Goal: Task Accomplishment & Management: Complete application form

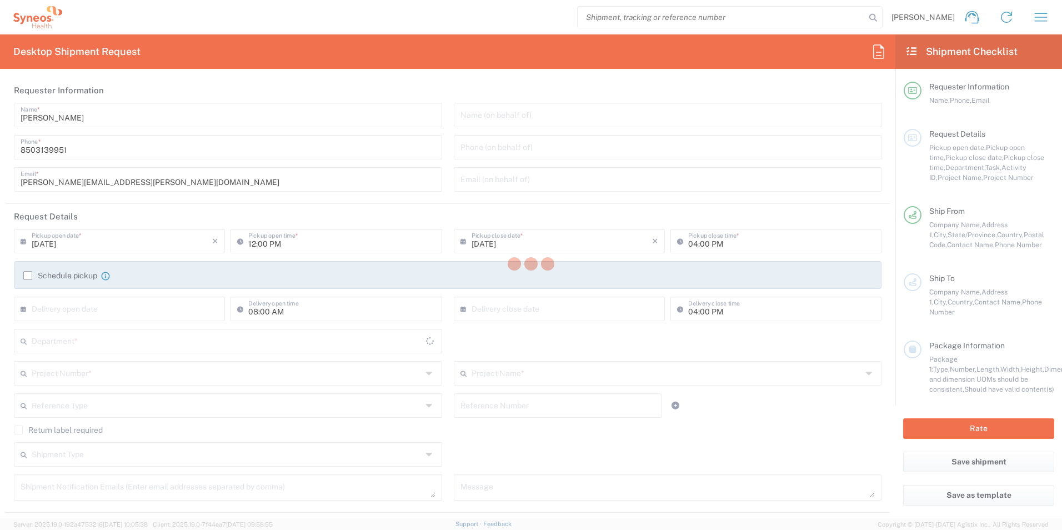
type input "[US_STATE]"
type input "[GEOGRAPHIC_DATA]"
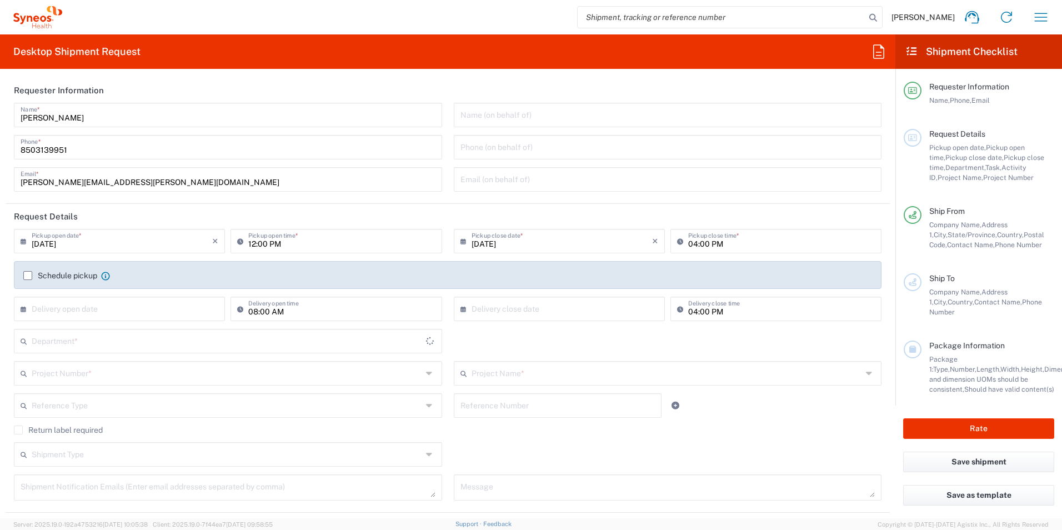
type input "[PERSON_NAME] Rsrch Grp ([GEOGRAPHIC_DATA]) In"
click at [104, 344] on input "text" at bounding box center [229, 340] width 394 height 19
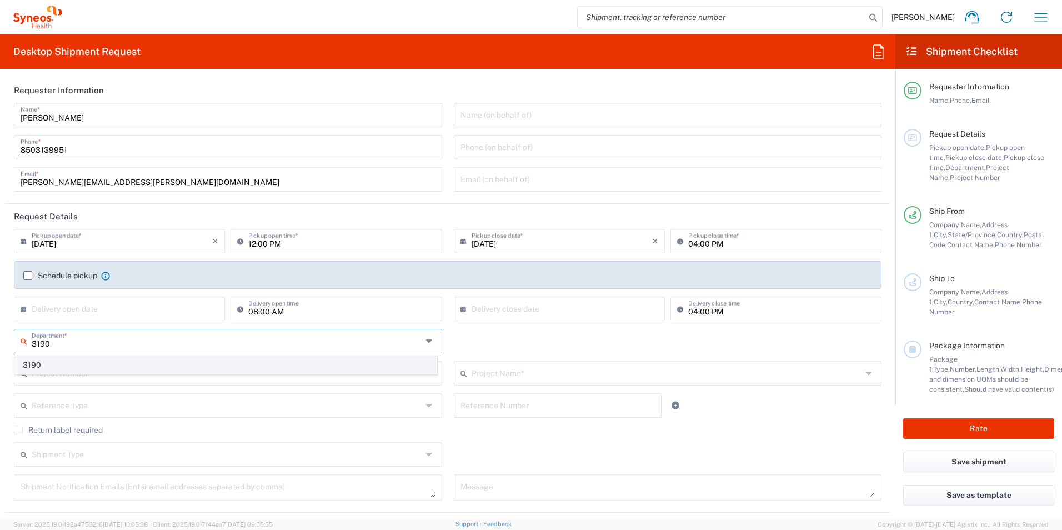
type input "3190"
click at [83, 364] on span "3190" at bounding box center [226, 365] width 422 height 17
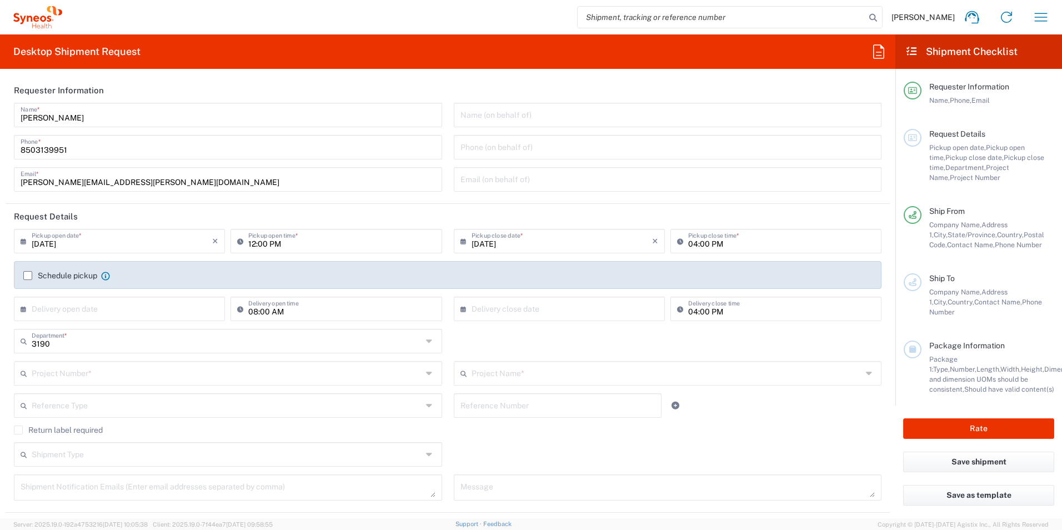
click at [120, 371] on input "text" at bounding box center [227, 372] width 391 height 19
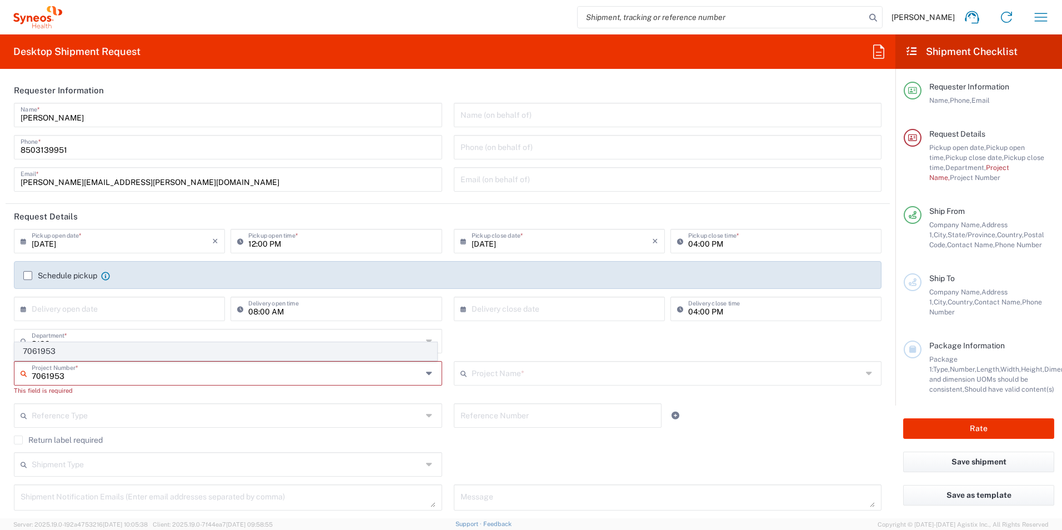
type input "7061953"
click at [62, 344] on span "7061953" at bounding box center [226, 351] width 422 height 17
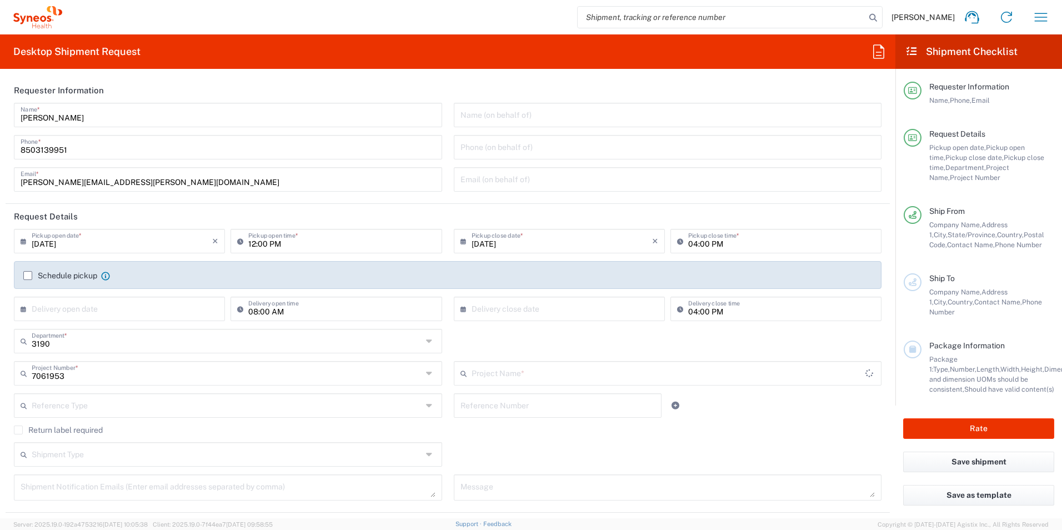
type input "802-ALX-002"
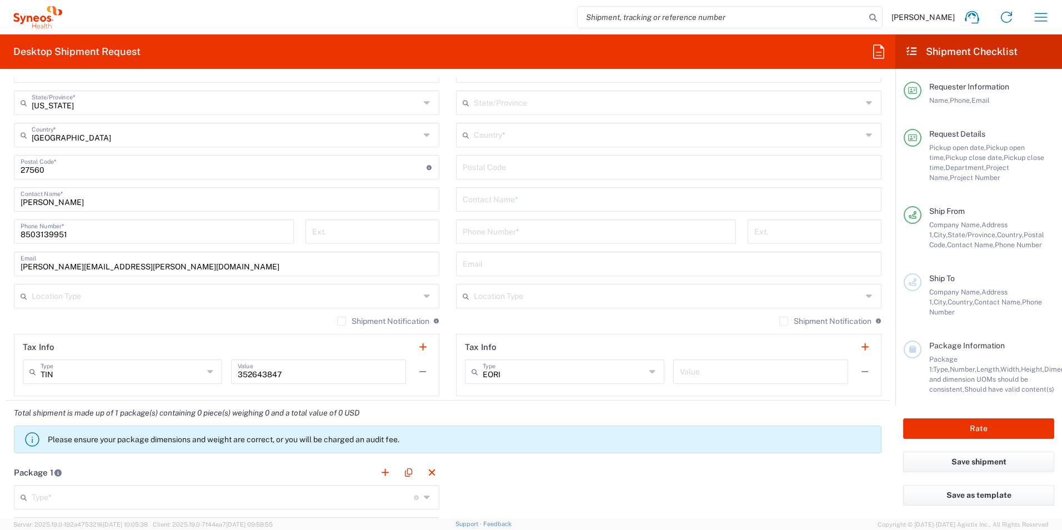
scroll to position [611, 0]
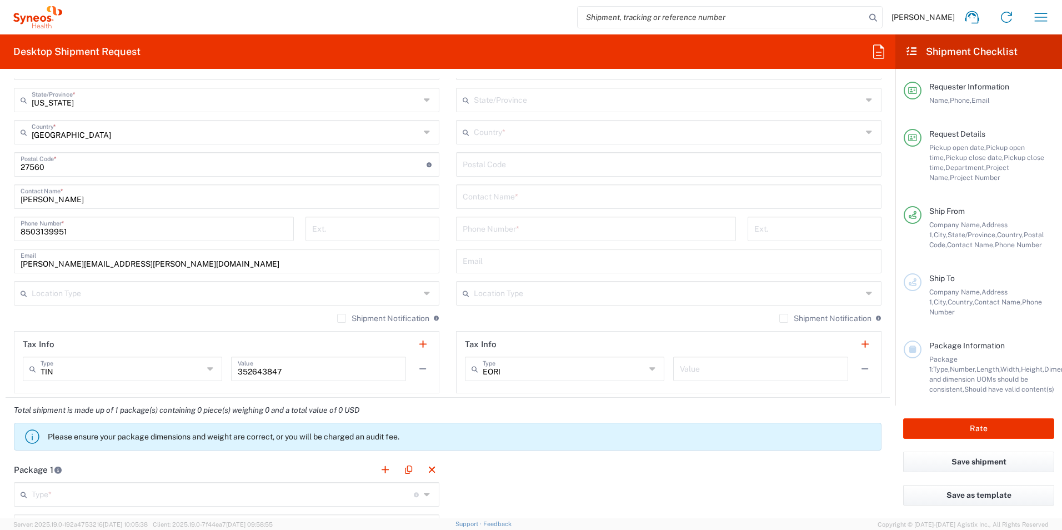
click at [551, 188] on input "text" at bounding box center [669, 195] width 412 height 19
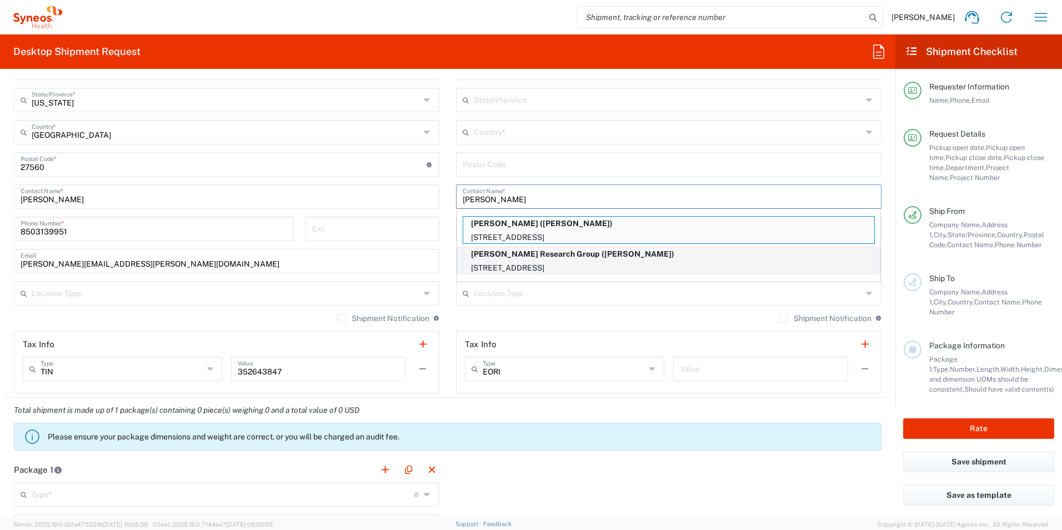
type input "[PERSON_NAME]"
click at [588, 263] on p "[STREET_ADDRESS]" at bounding box center [668, 268] width 411 height 14
type input "[PERSON_NAME] Research Group"
type input "[STREET_ADDRESS]"
type input "[GEOGRAPHIC_DATA]"
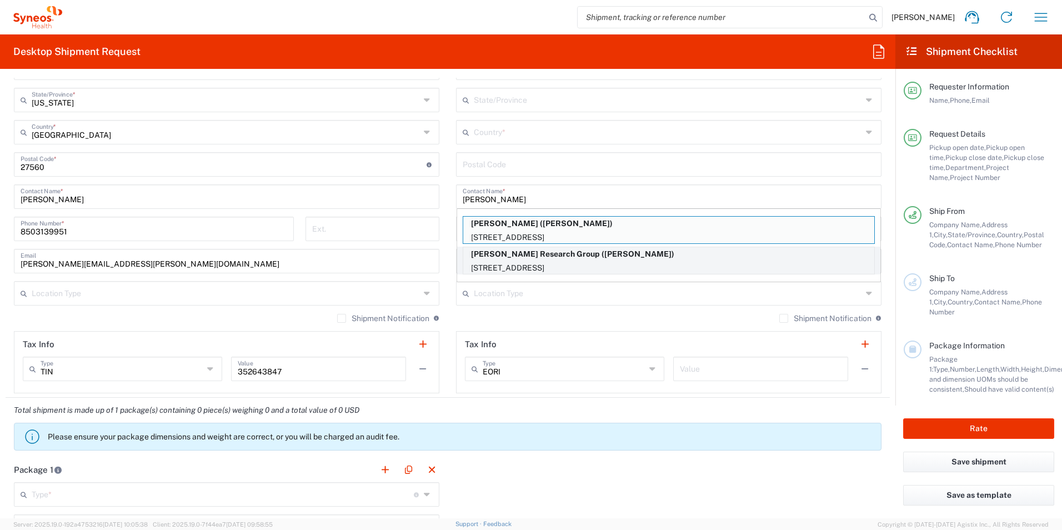
type input "[GEOGRAPHIC_DATA]"
type input "44120"
type input "[PERSON_NAME]"
type input "[PHONE_NUMBER]"
type input "[US_STATE]"
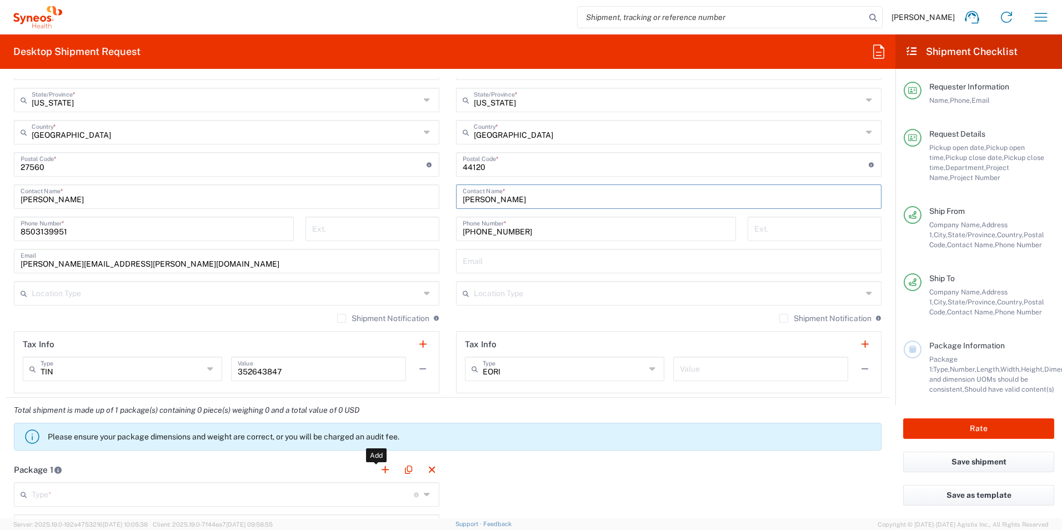
scroll to position [667, 0]
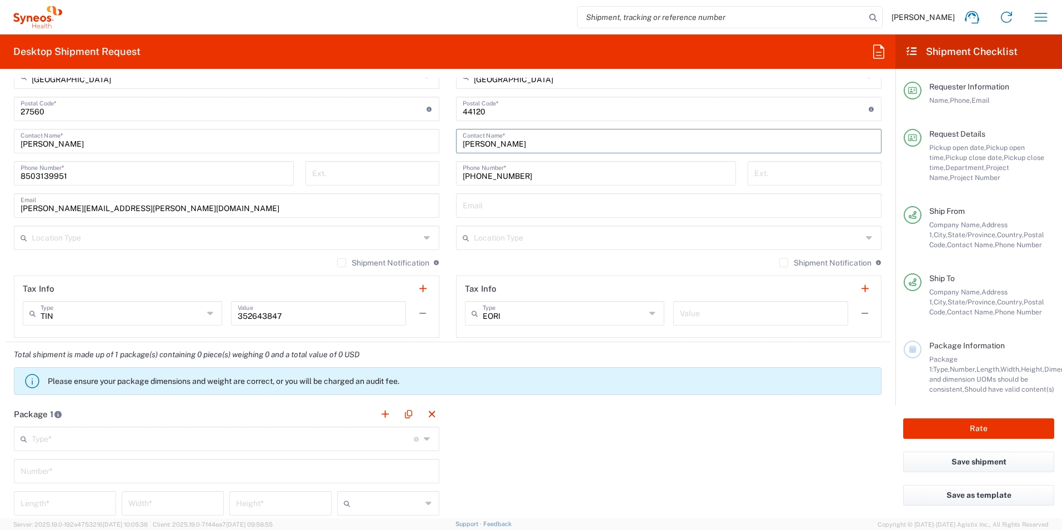
click at [135, 440] on input "text" at bounding box center [223, 437] width 382 height 19
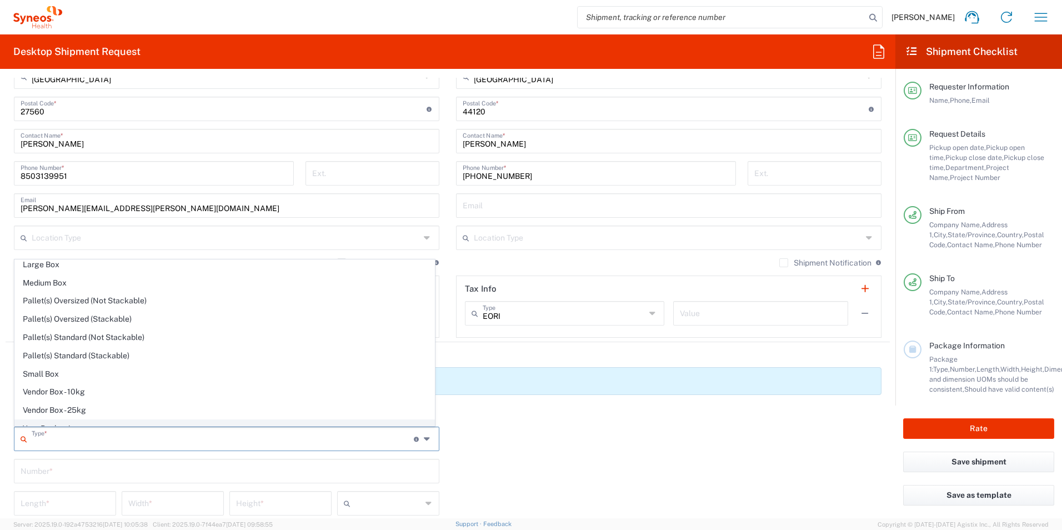
scroll to position [34, 0]
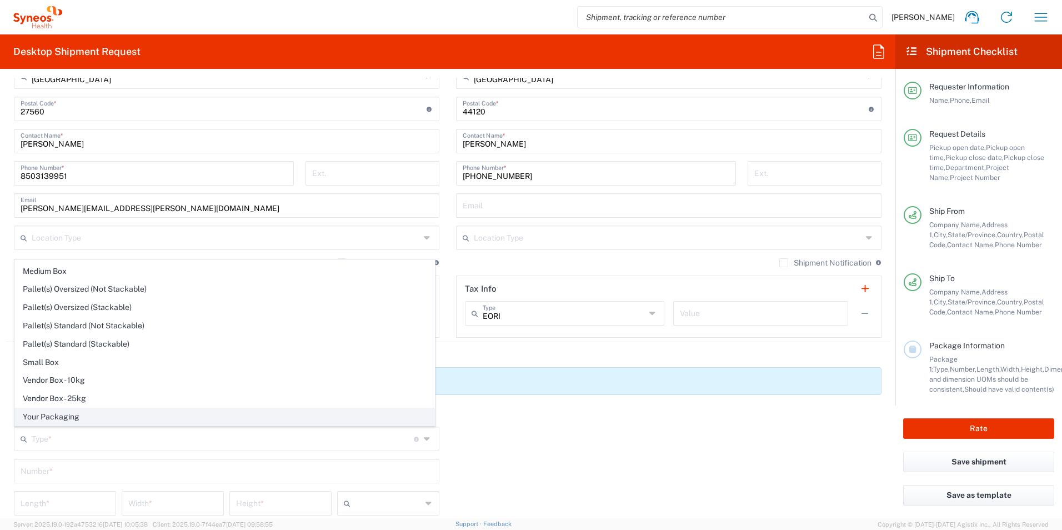
click at [83, 419] on span "Your Packaging" at bounding box center [224, 416] width 419 height 17
type input "Your Packaging"
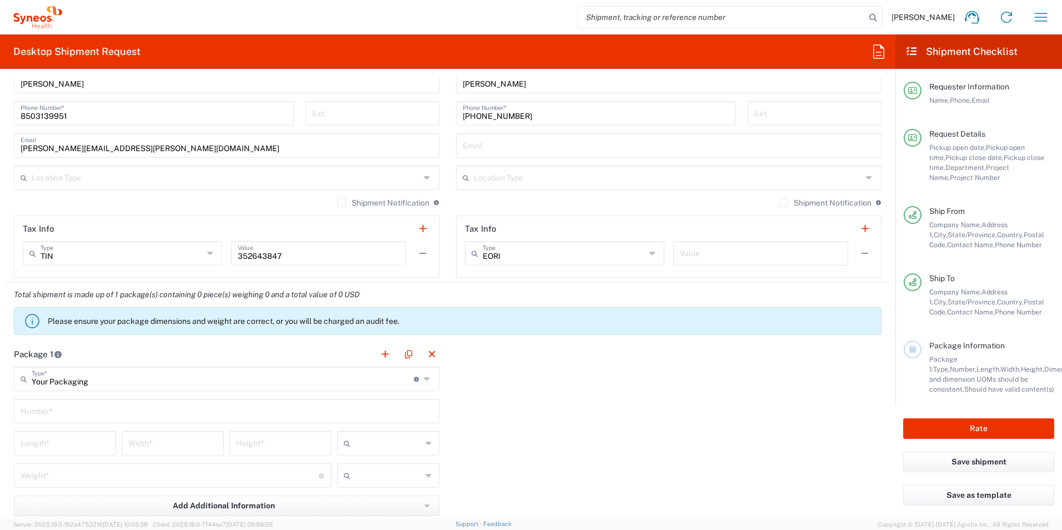
scroll to position [833, 0]
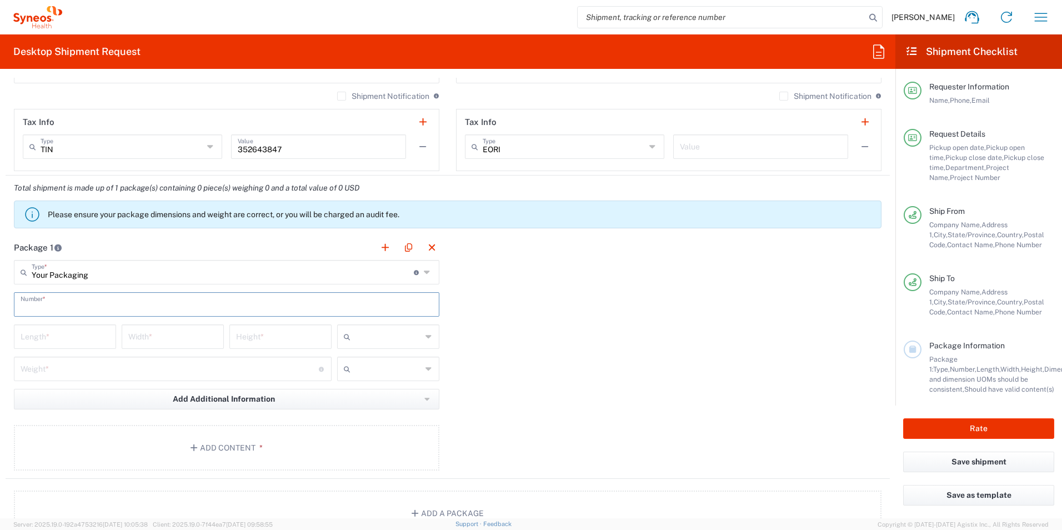
click at [109, 296] on input "text" at bounding box center [227, 303] width 412 height 19
type input "1"
click at [97, 335] on input "number" at bounding box center [65, 335] width 89 height 19
type input "18"
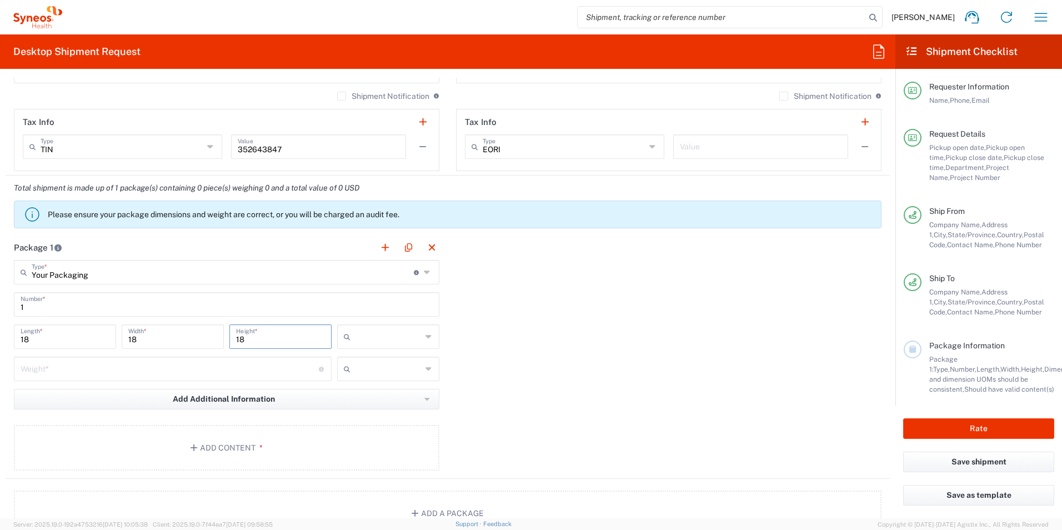
type input "18"
type input "in"
type input "4"
click at [368, 373] on input "text" at bounding box center [388, 369] width 67 height 18
click at [356, 408] on span "lbs" at bounding box center [384, 411] width 99 height 17
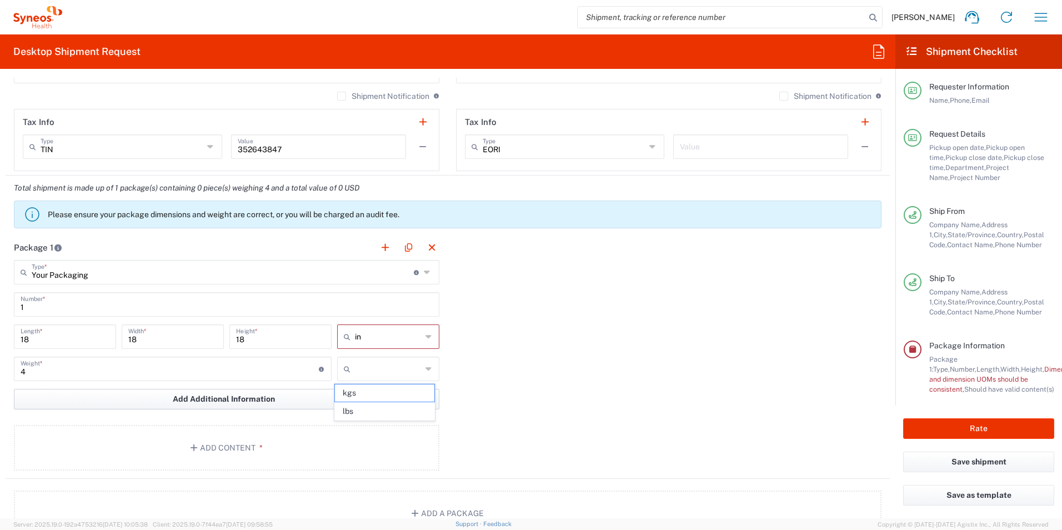
type input "lbs"
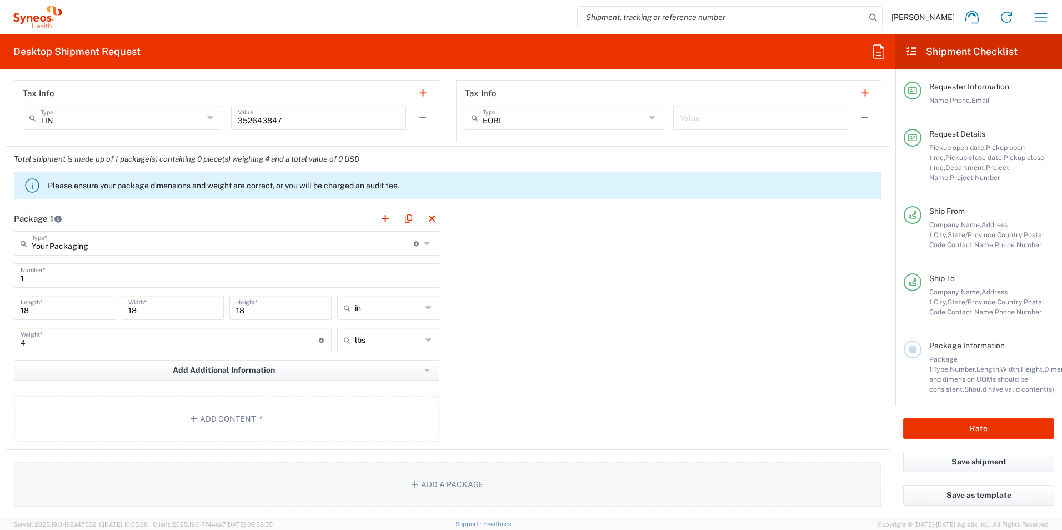
scroll to position [944, 0]
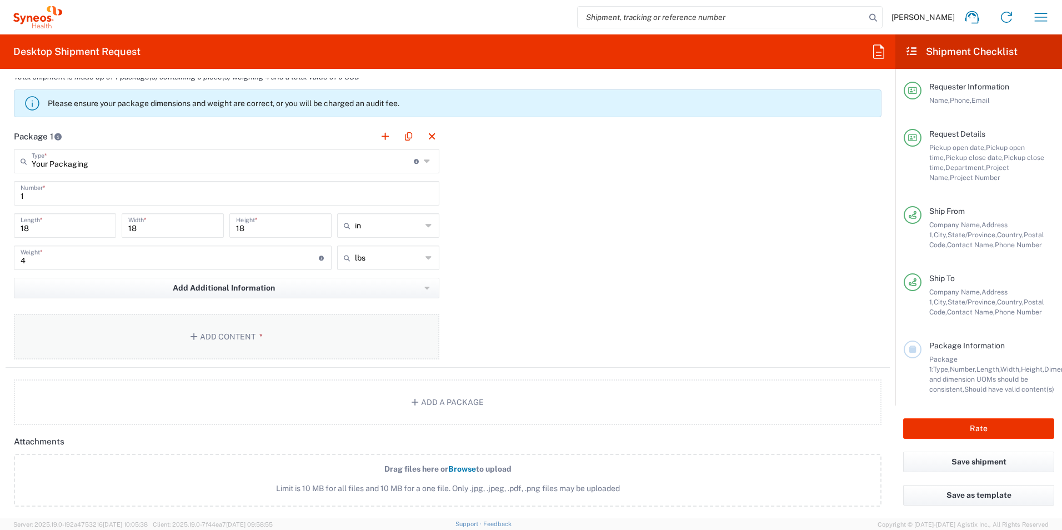
click at [267, 335] on button "Add Content *" at bounding box center [227, 337] width 426 height 46
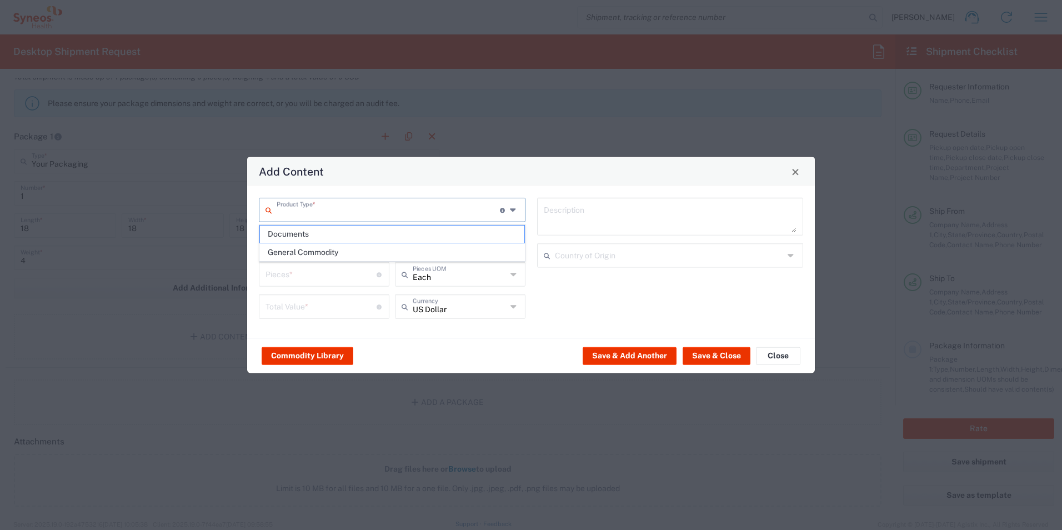
click at [327, 216] on input "text" at bounding box center [388, 208] width 223 height 19
click at [337, 251] on span "General Commodity" at bounding box center [392, 252] width 264 height 17
type input "General Commodity"
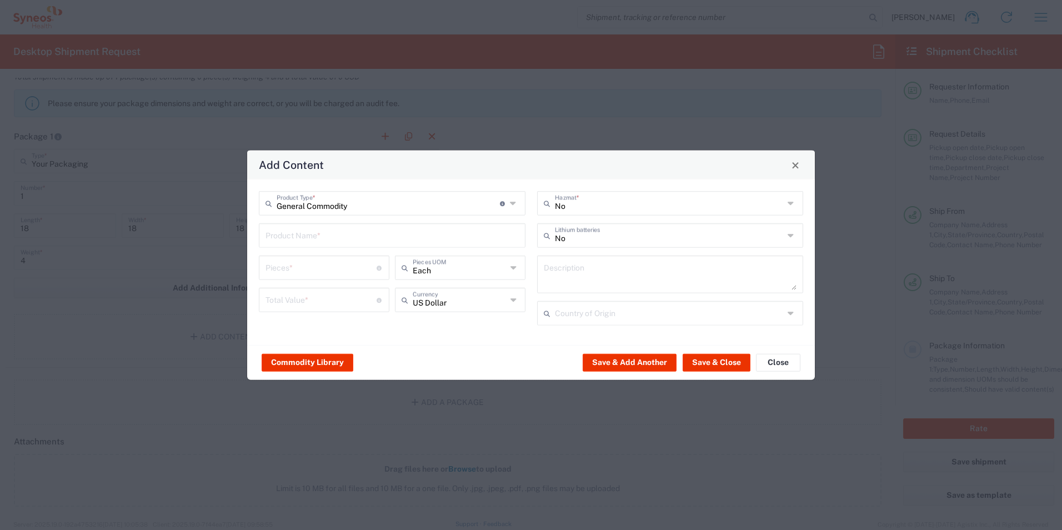
click at [339, 243] on input "text" at bounding box center [392, 234] width 253 height 19
type input "Lock box"
click at [322, 271] on input "number" at bounding box center [321, 266] width 111 height 19
type input "2"
click at [310, 293] on input "number" at bounding box center [321, 298] width 111 height 19
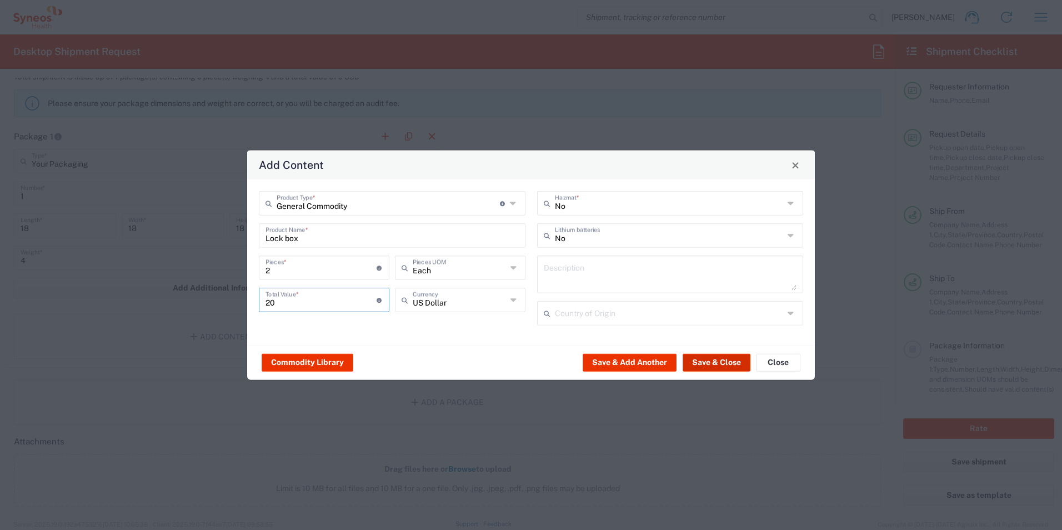
type input "20"
click at [730, 361] on button "Save & Close" at bounding box center [717, 362] width 68 height 18
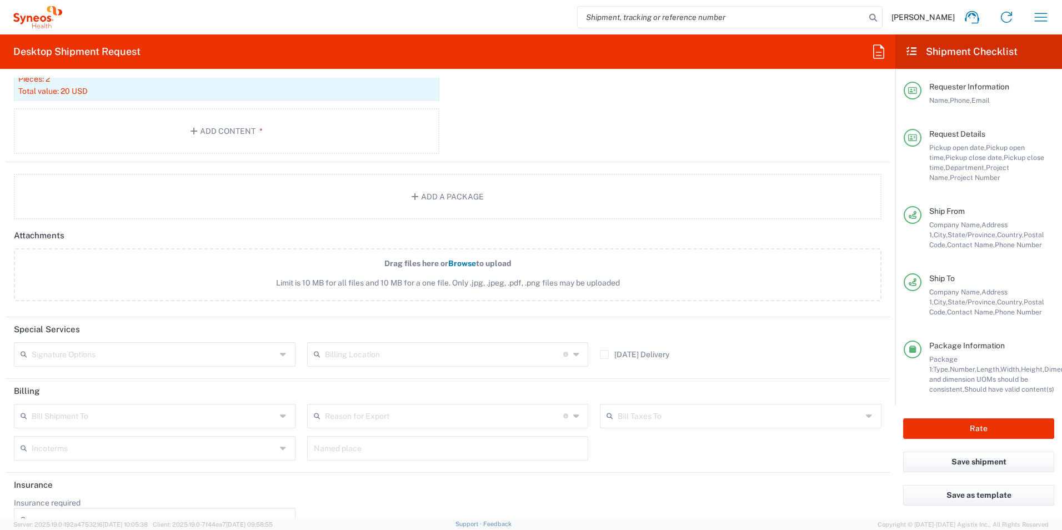
scroll to position [1222, 0]
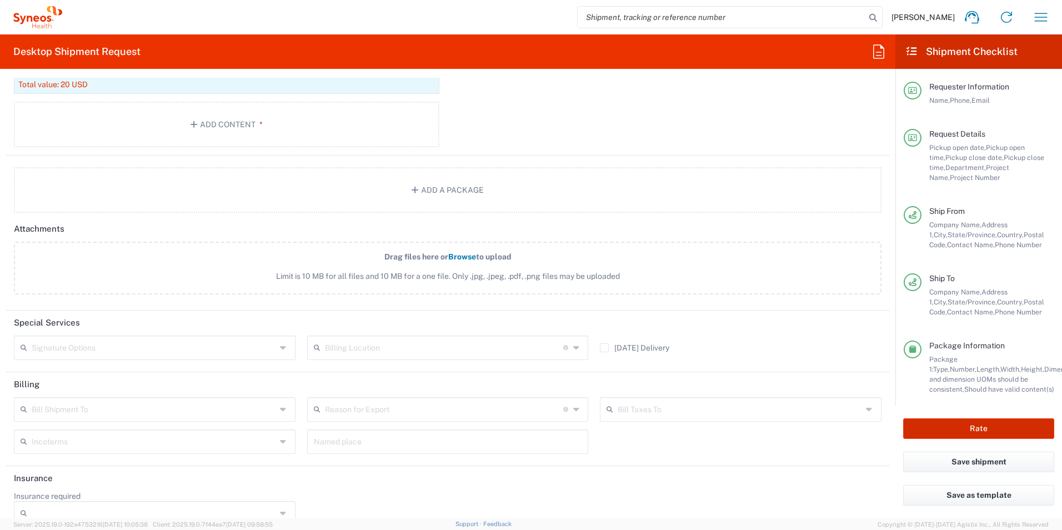
click at [999, 431] on button "Rate" at bounding box center [978, 428] width 151 height 21
type input "7061953"
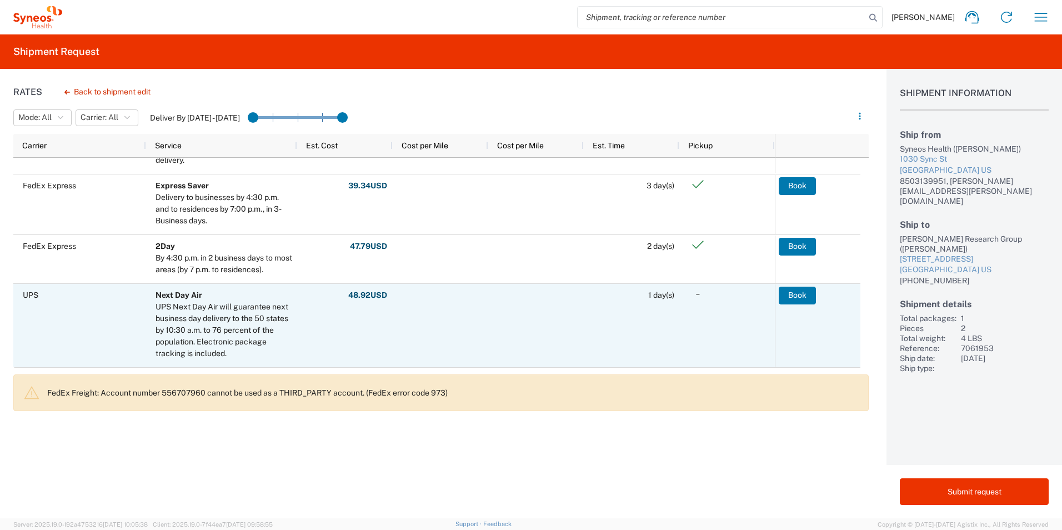
scroll to position [278, 0]
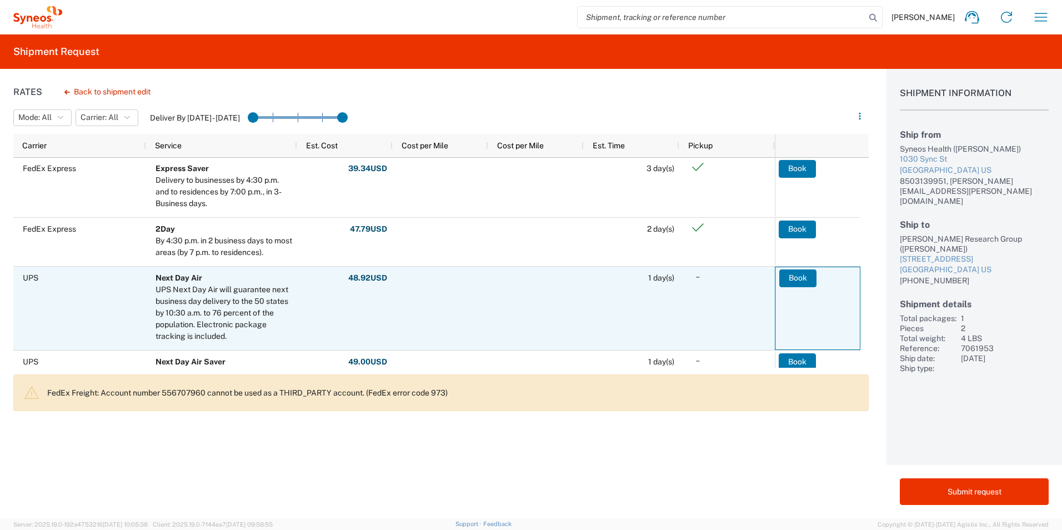
click at [802, 279] on button "Book" at bounding box center [797, 278] width 37 height 18
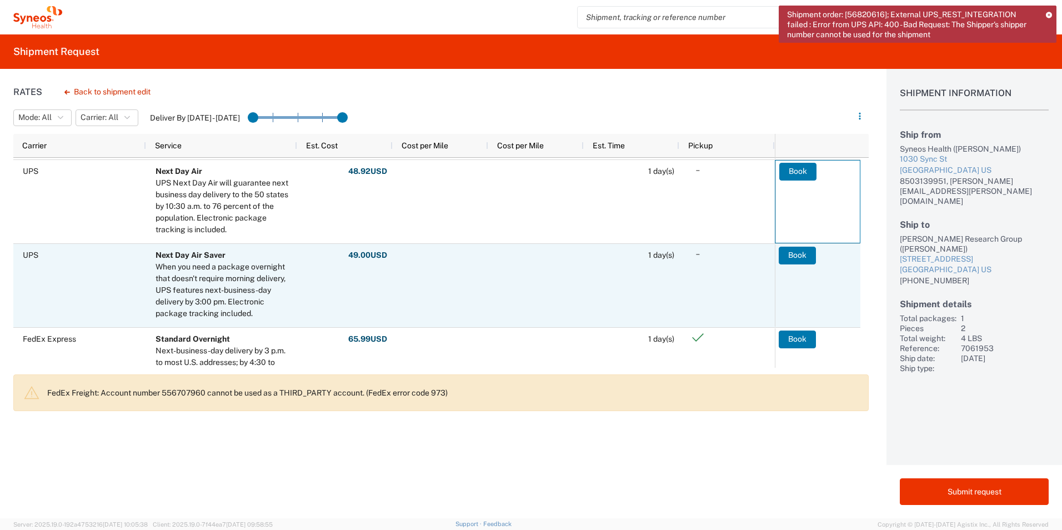
scroll to position [0, 0]
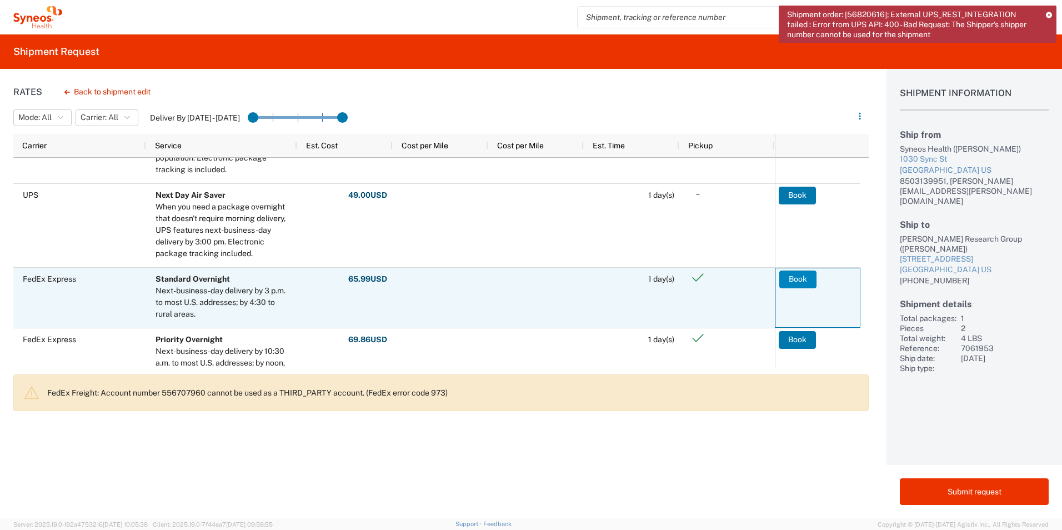
click at [794, 282] on button "Book" at bounding box center [797, 280] width 37 height 18
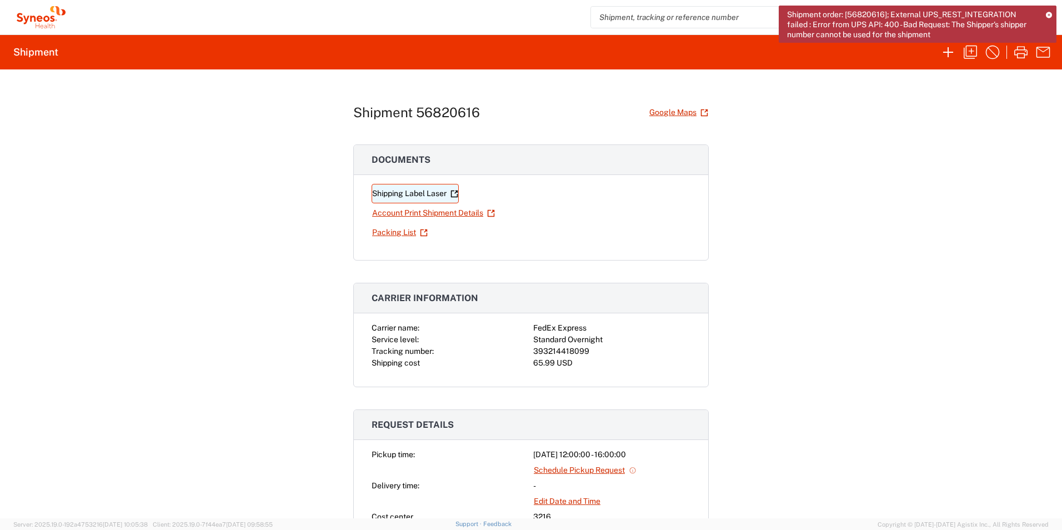
click at [426, 198] on link "Shipping Label Laser" at bounding box center [415, 193] width 87 height 19
click at [1049, 14] on icon at bounding box center [1049, 15] width 6 height 6
